Goal: Task Accomplishment & Management: Manage account settings

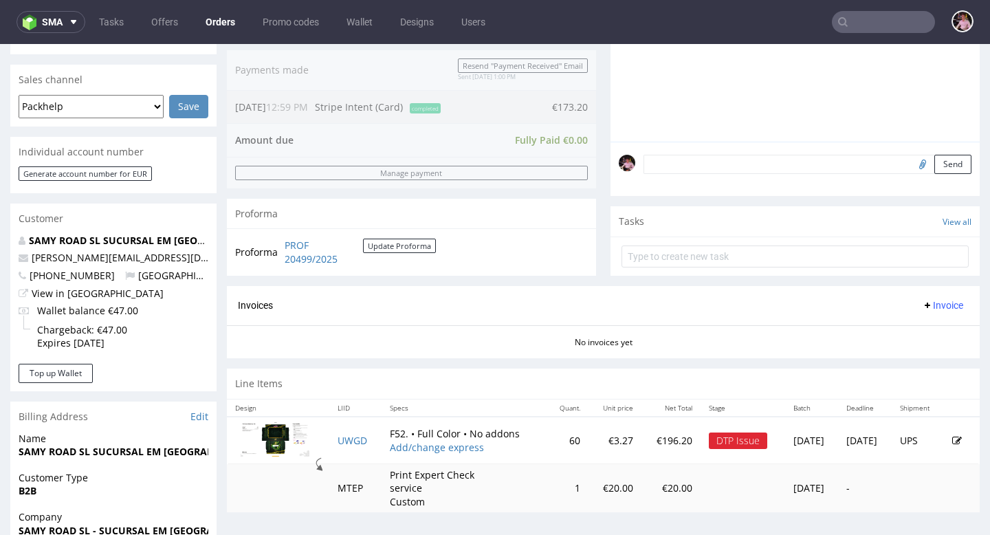
scroll to position [454, 0]
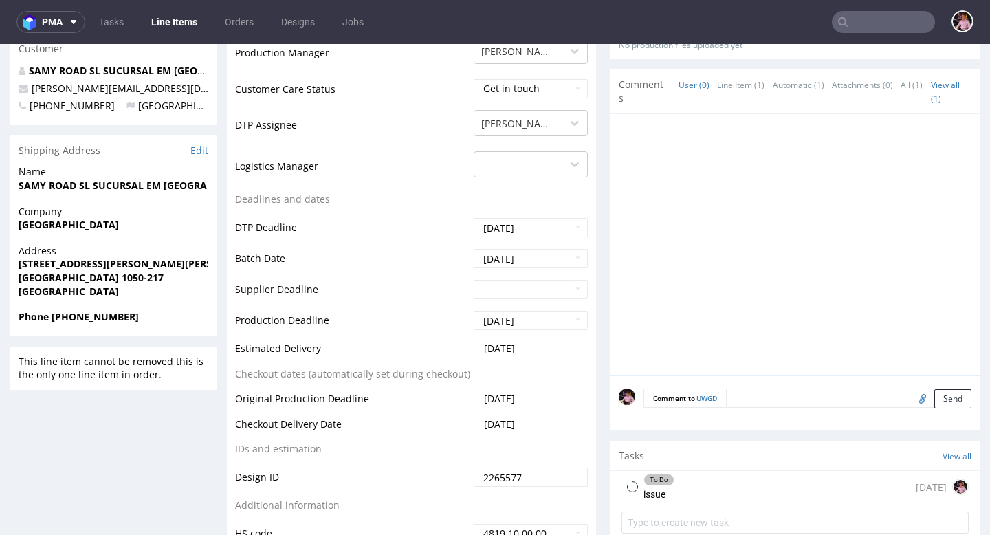
scroll to position [549, 0]
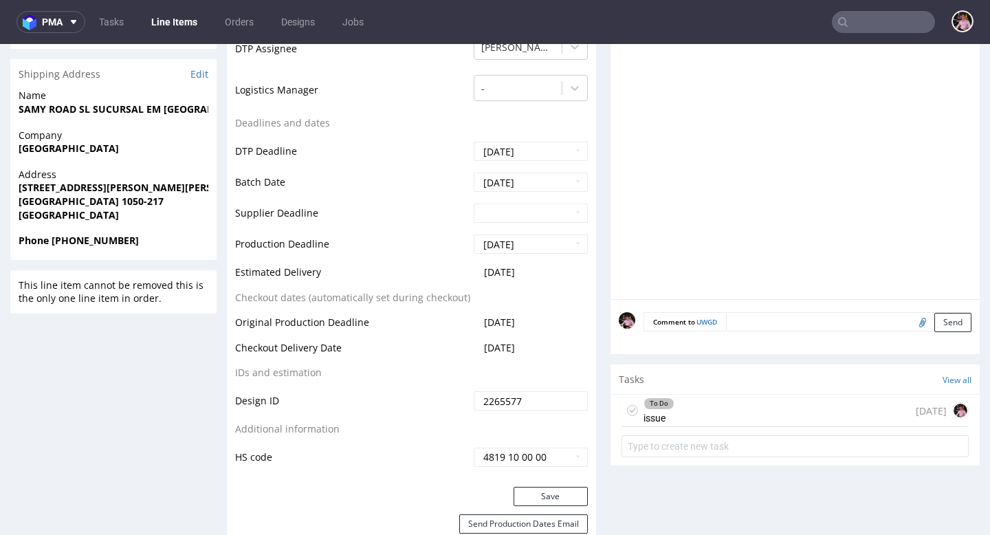
click at [744, 408] on div "To Do issue [DATE]" at bounding box center [794, 411] width 347 height 32
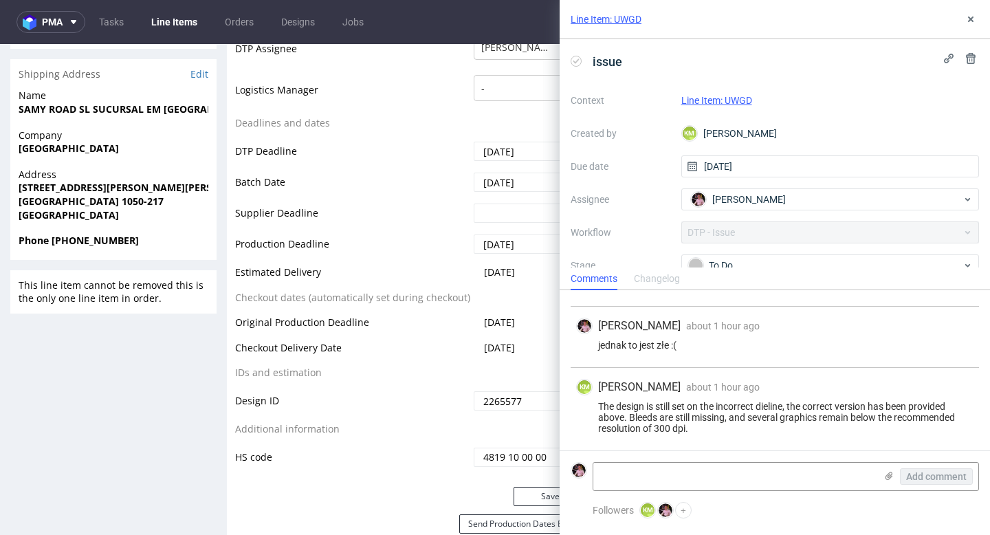
scroll to position [458, 0]
click at [967, 16] on icon at bounding box center [970, 19] width 11 height 11
